Goal: Check status

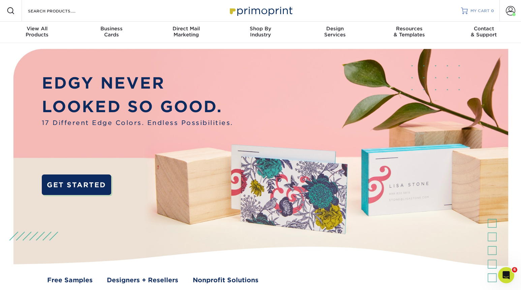
click at [481, 10] on span "MY CART" at bounding box center [479, 11] width 19 height 6
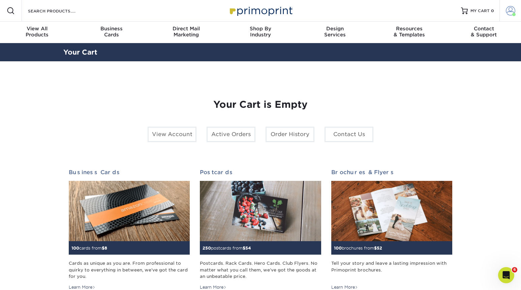
click at [516, 13] on link "Account" at bounding box center [510, 11] width 22 height 22
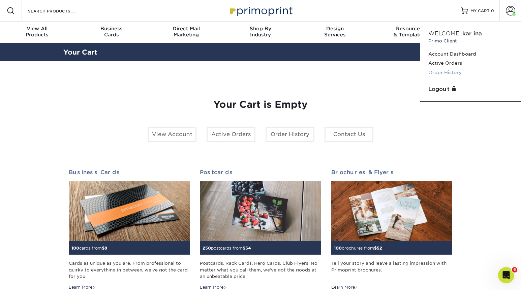
click at [450, 73] on link "Order History" at bounding box center [470, 72] width 85 height 9
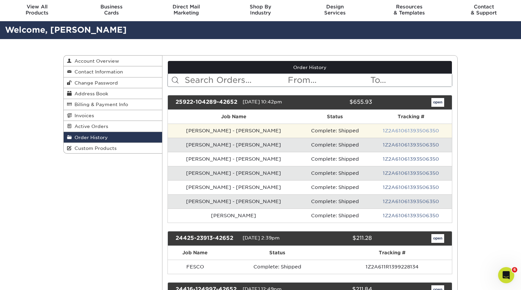
click at [404, 133] on link "1Z2A61061393506350" at bounding box center [411, 130] width 56 height 5
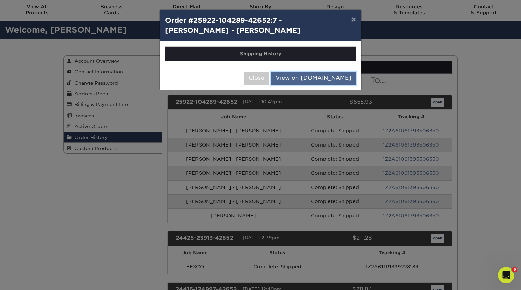
click at [318, 80] on link "View on UPS.com" at bounding box center [313, 78] width 85 height 13
click at [353, 22] on button "×" at bounding box center [353, 19] width 15 height 19
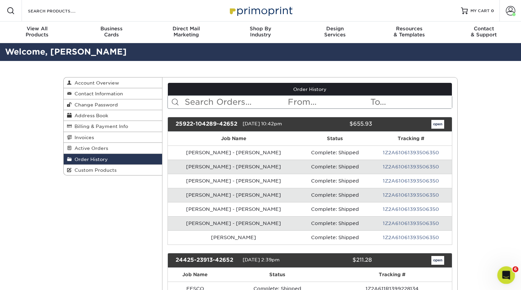
click at [504, 271] on icon "Open Intercom Messenger" at bounding box center [505, 274] width 11 height 11
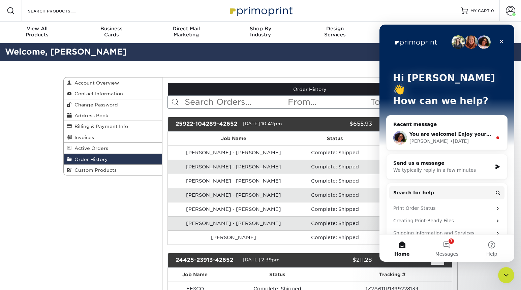
drag, startPoint x: 238, startPoint y: 126, endPoint x: 172, endPoint y: 122, distance: 65.2
click at [172, 122] on div "25922-104289-42652" at bounding box center [206, 124] width 72 height 9
copy div "25922-104289-42652"
click at [448, 247] on button "7 Messages" at bounding box center [446, 248] width 45 height 27
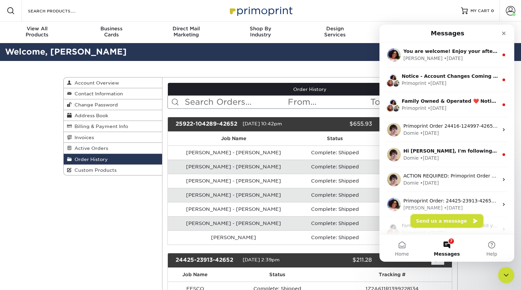
click at [442, 222] on button "Send us a message" at bounding box center [446, 220] width 73 height 13
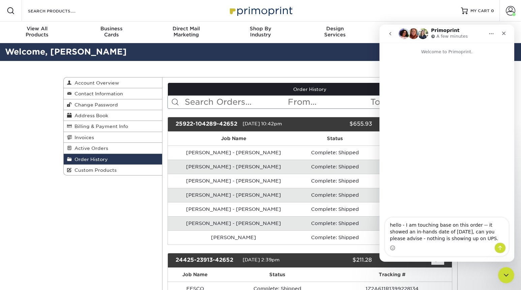
type textarea "hello - I am touching base on this order -- it showed an in-hands date of today…"
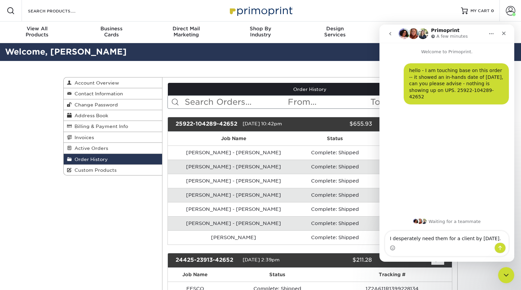
type textarea "I desperately need them for a client by tomorrow."
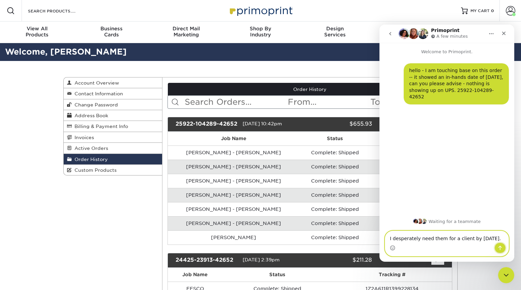
click at [502, 249] on icon "Send a message…" at bounding box center [499, 247] width 5 height 5
